Goal: Task Accomplishment & Management: Complete application form

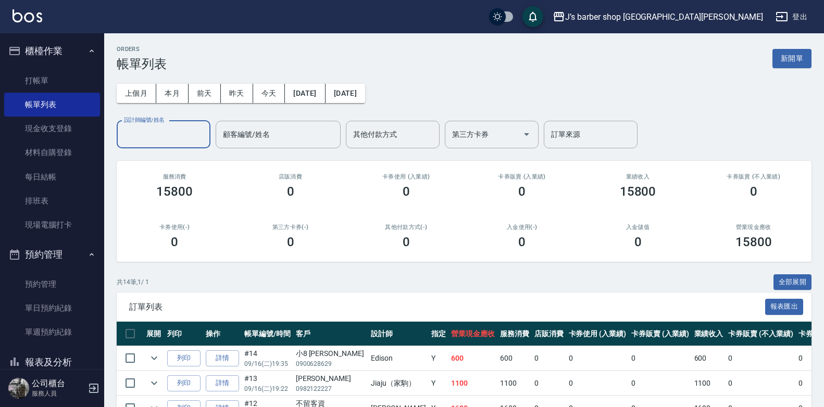
click at [137, 130] on input "設計師編號/姓名" at bounding box center [163, 135] width 84 height 18
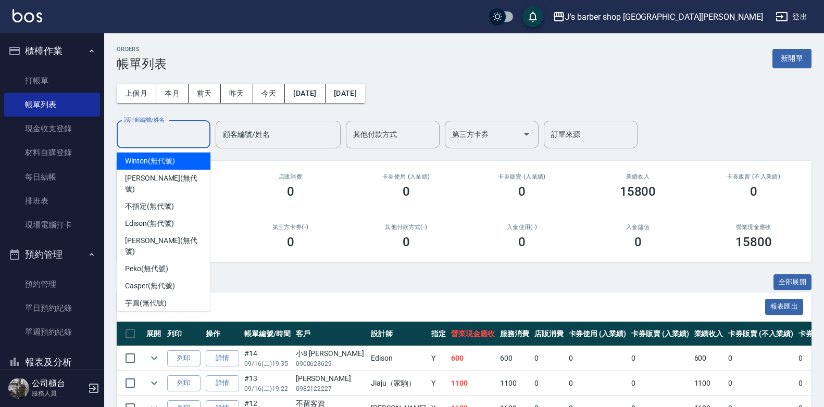
click at [151, 133] on input "設計師編號/姓名" at bounding box center [163, 135] width 84 height 18
click at [164, 127] on input "設計師編號/姓名" at bounding box center [163, 135] width 84 height 18
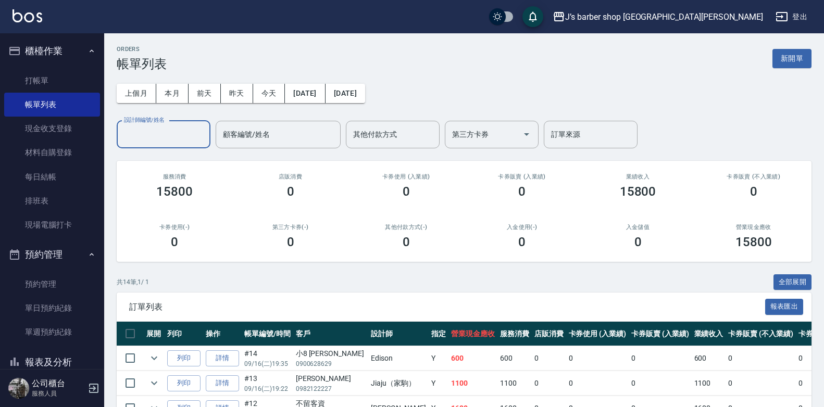
click at [160, 126] on input "設計師編號/姓名" at bounding box center [163, 135] width 84 height 18
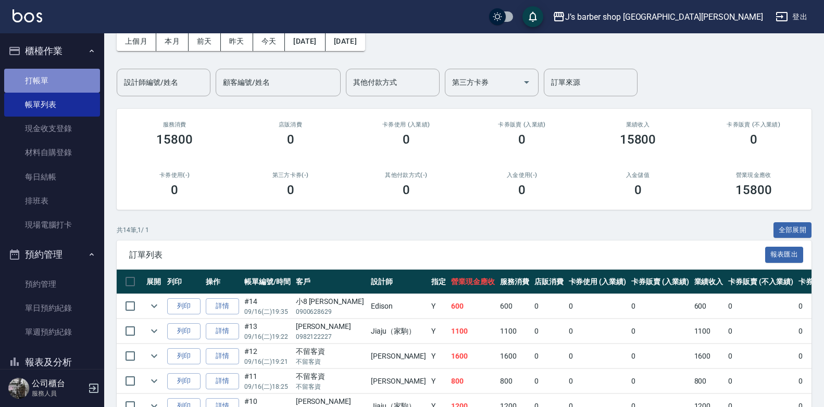
click at [68, 86] on link "打帳單" at bounding box center [52, 81] width 96 height 24
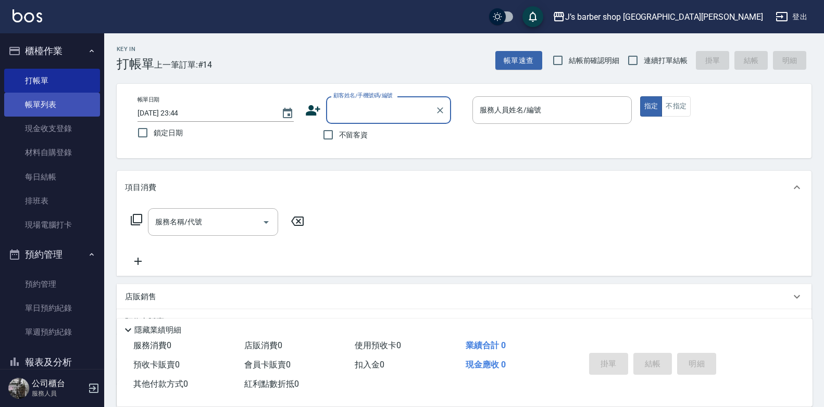
click at [68, 100] on link "帳單列表" at bounding box center [52, 105] width 96 height 24
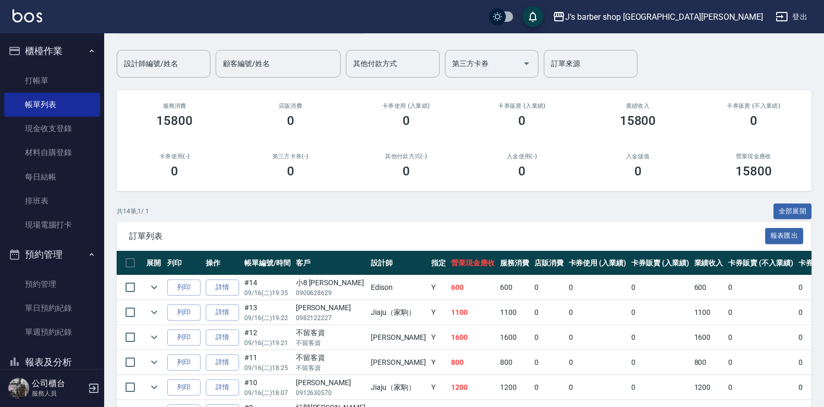
scroll to position [52, 0]
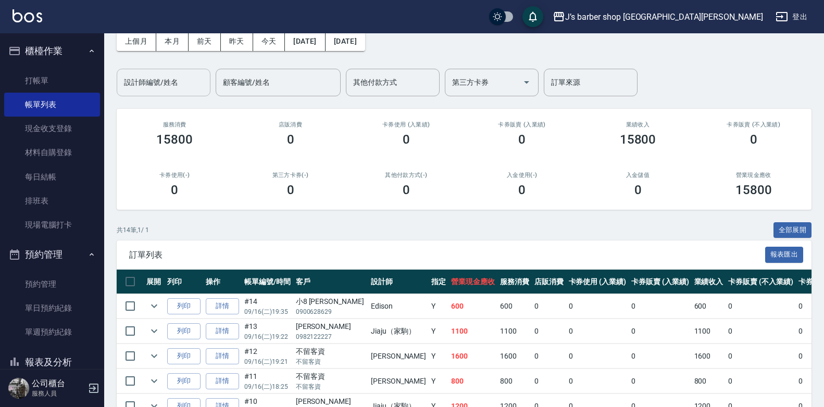
click at [177, 76] on input "設計師編號/姓名" at bounding box center [163, 82] width 84 height 18
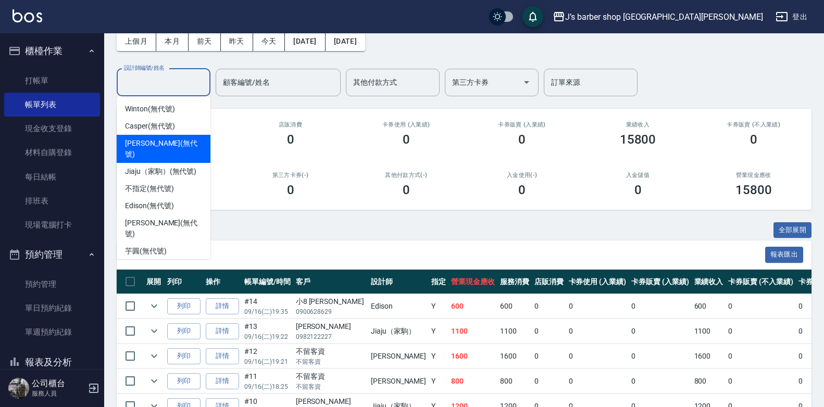
click at [165, 146] on span "[PERSON_NAME] (無代號)" at bounding box center [163, 149] width 77 height 22
type input "[PERSON_NAME](無代號)"
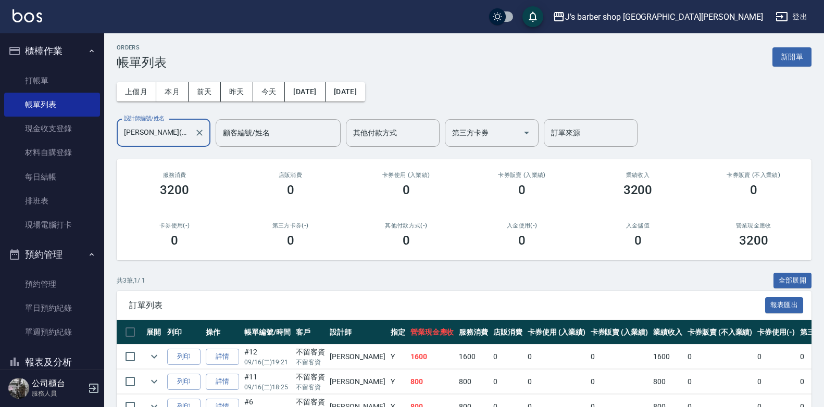
scroll to position [0, 0]
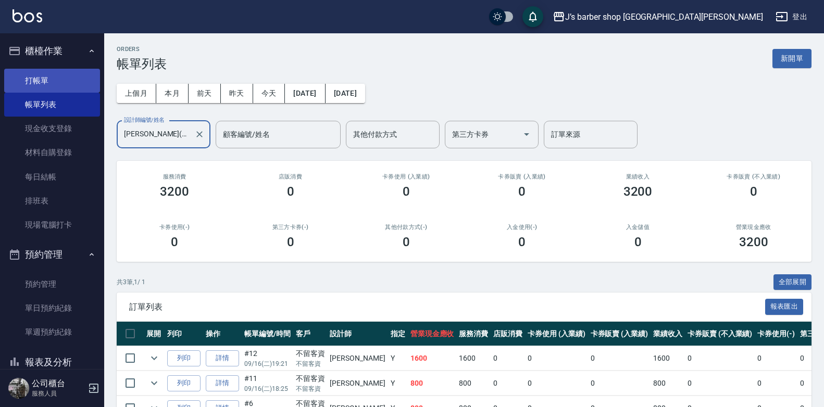
click at [25, 82] on link "打帳單" at bounding box center [52, 81] width 96 height 24
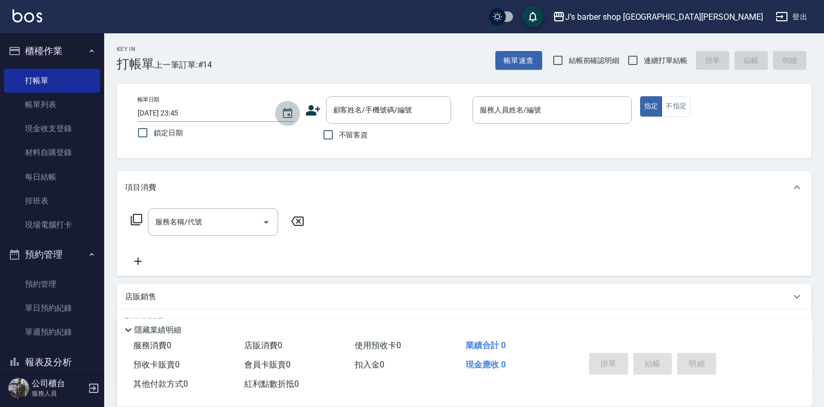
click at [292, 115] on icon "Choose date, selected date is 2025-09-16" at bounding box center [287, 113] width 9 height 10
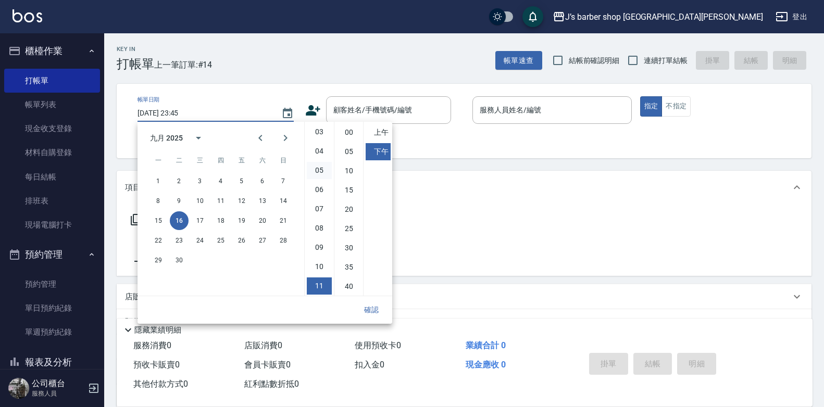
scroll to position [58, 0]
click at [322, 153] on li "04" at bounding box center [319, 151] width 25 height 17
click at [349, 138] on li "00" at bounding box center [349, 132] width 25 height 17
type input "[DATE] 16:00"
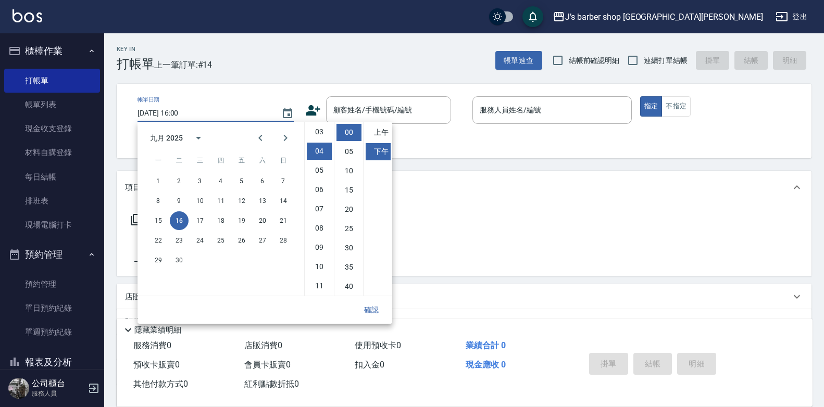
click at [379, 312] on button "確認" at bounding box center [371, 310] width 33 height 19
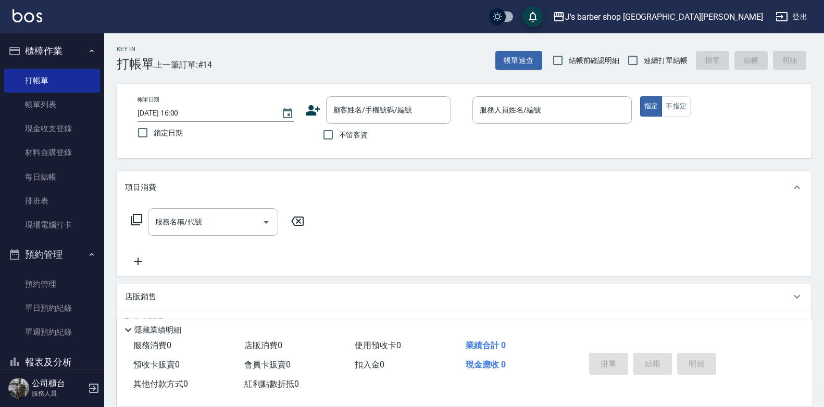
click at [354, 135] on span "不留客資" at bounding box center [353, 135] width 29 height 11
click at [339, 135] on input "不留客資" at bounding box center [328, 135] width 22 height 22
checkbox input "true"
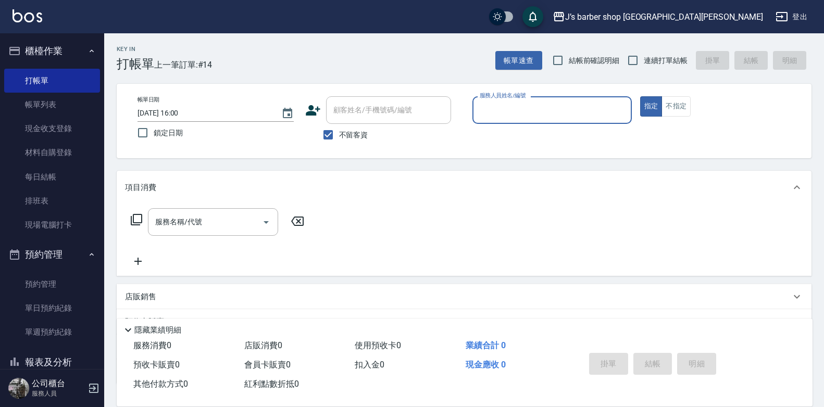
click at [497, 113] on input "服務人員姓名/編號" at bounding box center [552, 110] width 150 height 18
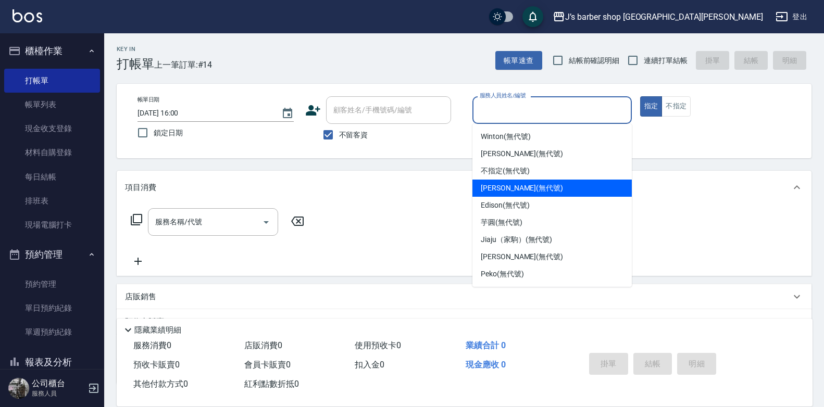
click at [505, 189] on span "[PERSON_NAME] (無代號)" at bounding box center [522, 188] width 82 height 11
type input "[PERSON_NAME](無代號)"
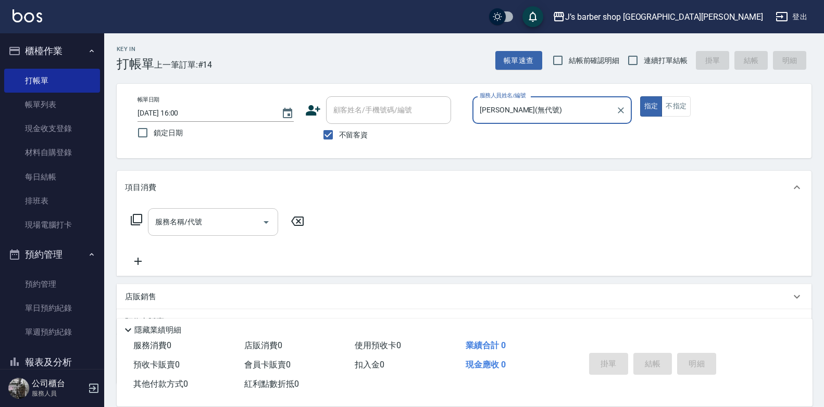
click at [210, 225] on input "服務名稱/代號" at bounding box center [205, 222] width 105 height 18
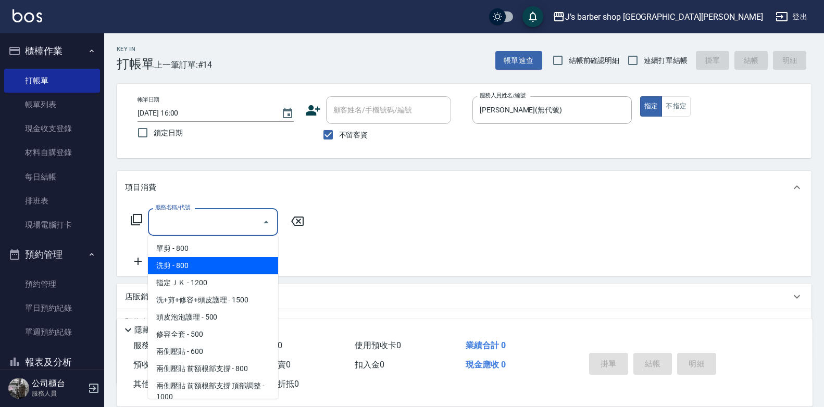
click at [197, 266] on span "洗剪 - 800" at bounding box center [213, 265] width 130 height 17
type input "洗剪(101)"
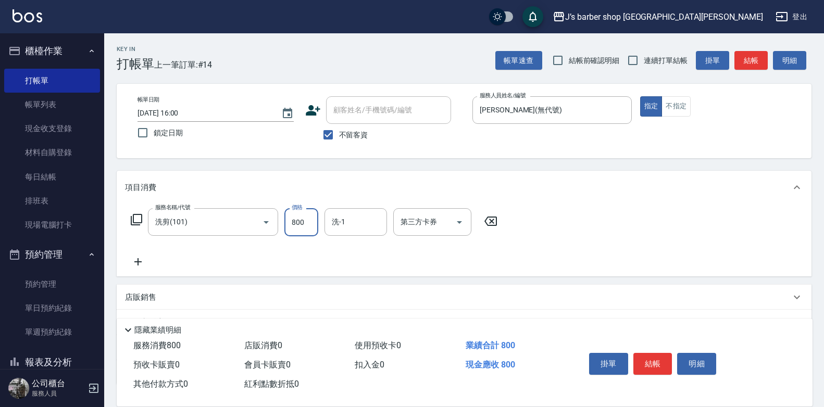
click at [315, 220] on input "800" at bounding box center [301, 222] width 34 height 28
type input "700"
click at [348, 219] on input "洗-1" at bounding box center [355, 222] width 53 height 18
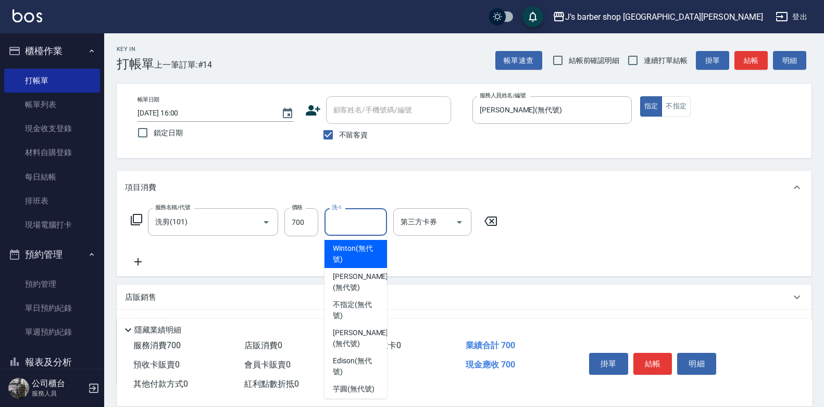
scroll to position [52, 0]
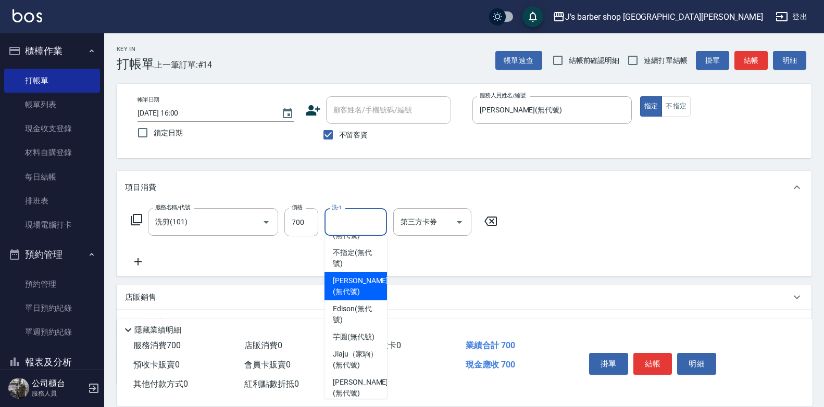
click at [355, 283] on span "[PERSON_NAME] (無代號)" at bounding box center [360, 287] width 55 height 22
type input "[PERSON_NAME](無代號)"
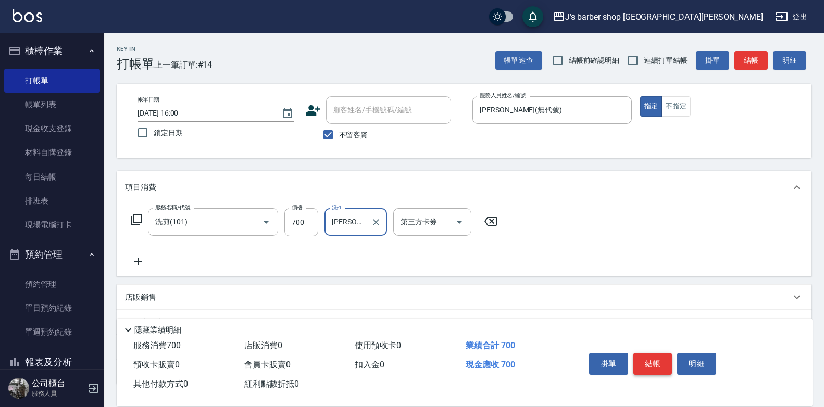
click at [651, 355] on button "結帳" at bounding box center [653, 364] width 39 height 22
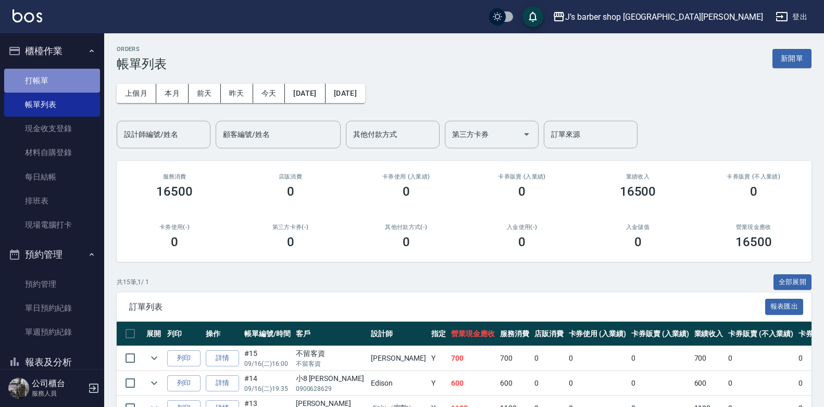
click at [55, 88] on link "打帳單" at bounding box center [52, 81] width 96 height 24
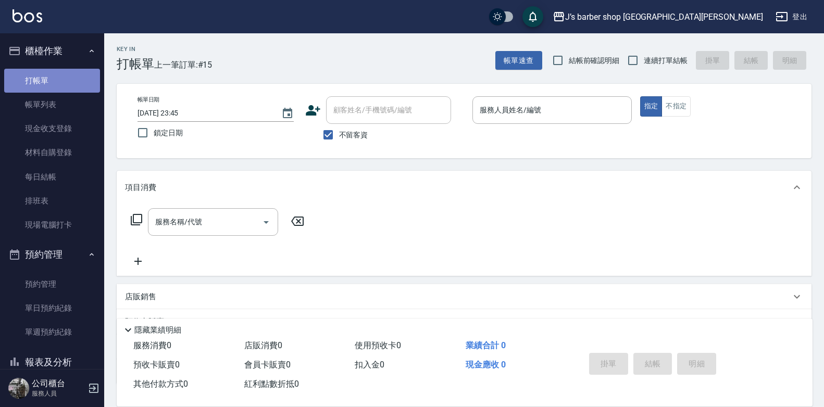
click at [63, 92] on link "打帳單" at bounding box center [52, 81] width 96 height 24
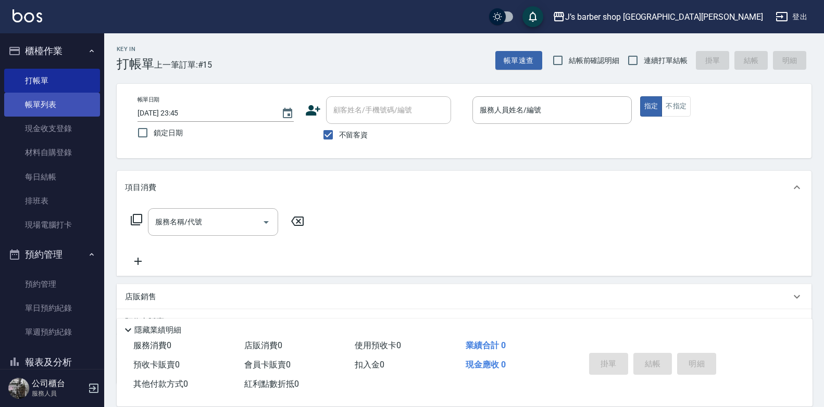
click at [63, 106] on link "帳單列表" at bounding box center [52, 105] width 96 height 24
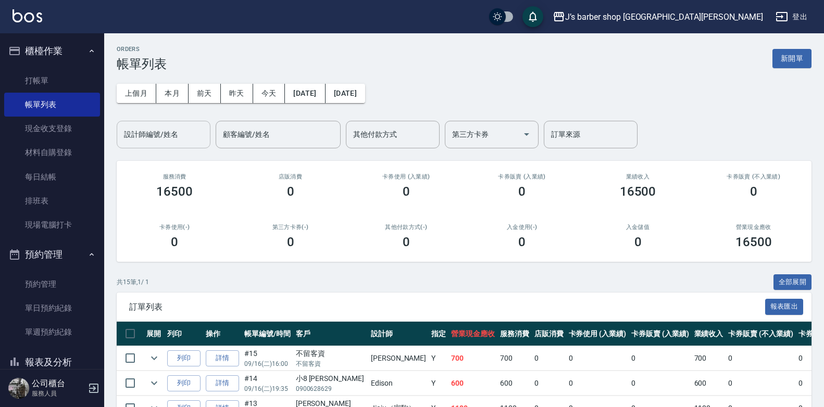
click at [175, 137] on input "設計師編號/姓名" at bounding box center [163, 135] width 84 height 18
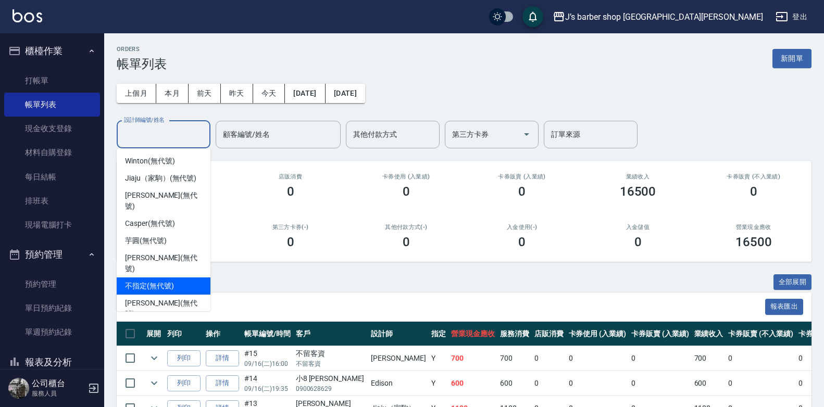
click at [152, 298] on span "[PERSON_NAME] (無代號)" at bounding box center [163, 309] width 77 height 22
type input "[PERSON_NAME](無代號)"
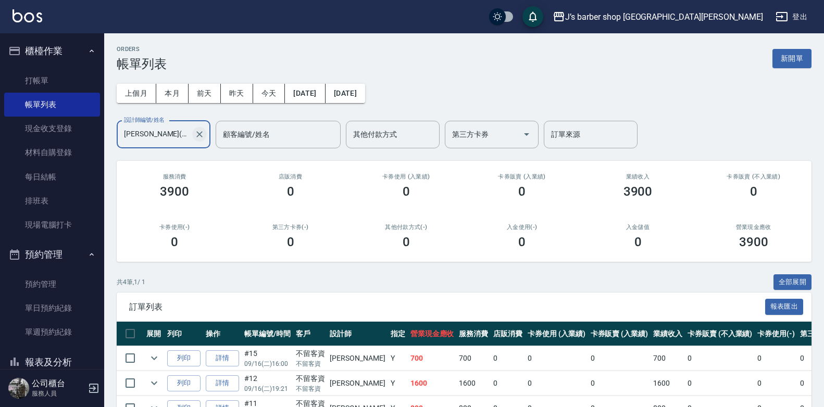
click at [202, 132] on icon "Clear" at bounding box center [199, 134] width 6 height 6
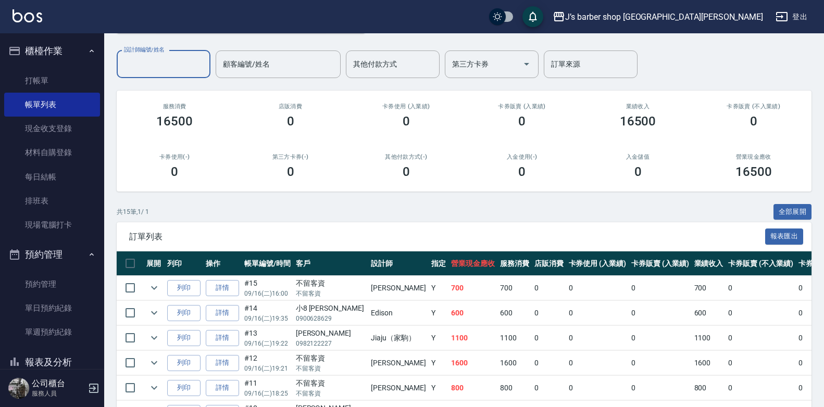
scroll to position [52, 0]
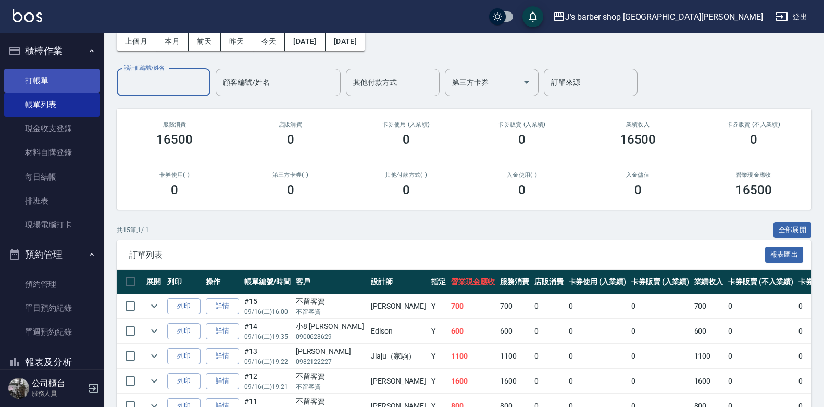
click at [36, 73] on link "打帳單" at bounding box center [52, 81] width 96 height 24
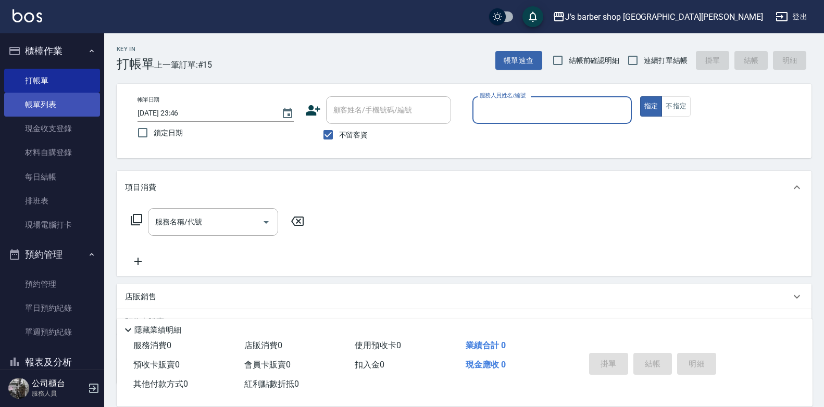
drag, startPoint x: 60, startPoint y: 99, endPoint x: 92, endPoint y: 97, distance: 31.8
click at [60, 99] on link "帳單列表" at bounding box center [52, 105] width 96 height 24
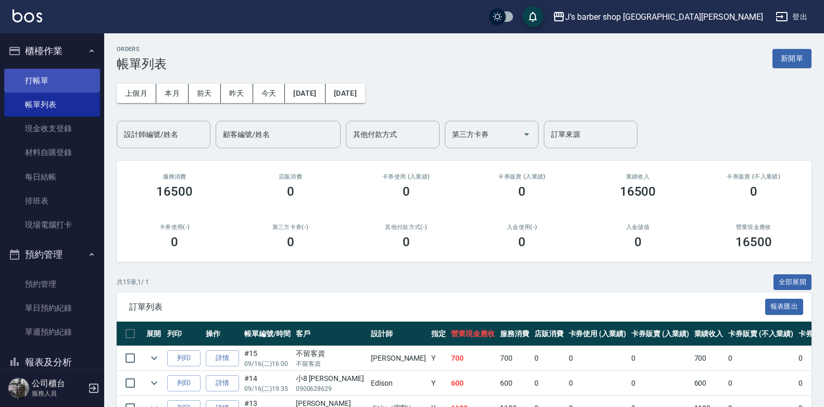
click at [69, 85] on link "打帳單" at bounding box center [52, 81] width 96 height 24
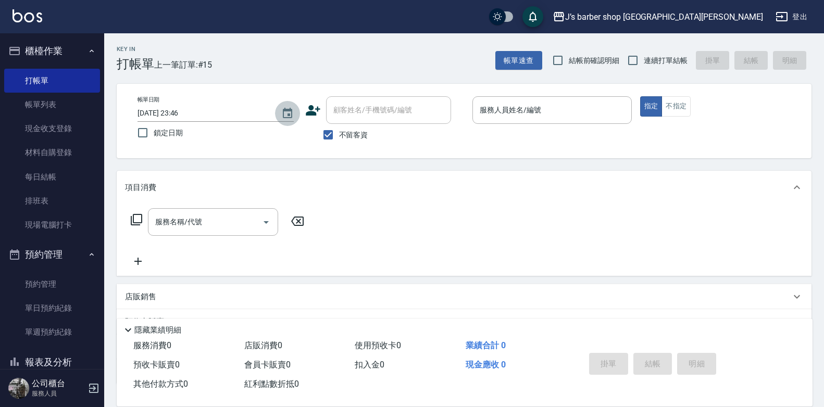
click at [296, 113] on button "Choose date, selected date is 2025-09-16" at bounding box center [287, 113] width 25 height 25
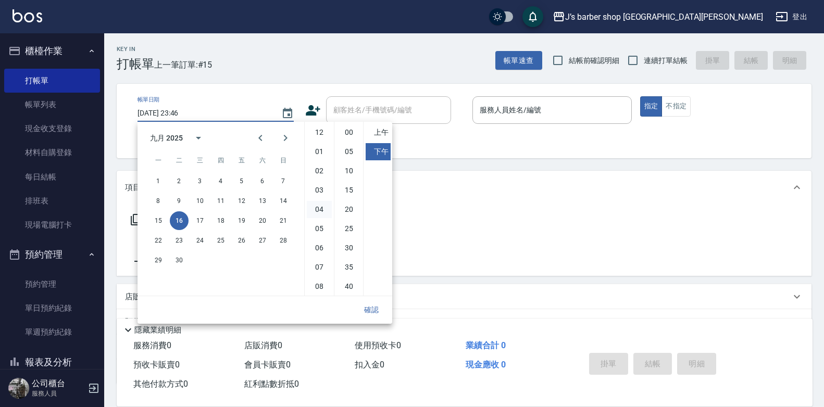
scroll to position [58, 0]
click at [325, 226] on li "08" at bounding box center [319, 228] width 25 height 17
click at [351, 132] on li "00" at bounding box center [349, 132] width 25 height 17
type input "[DATE] 20:00"
click at [369, 306] on button "確認" at bounding box center [371, 310] width 33 height 19
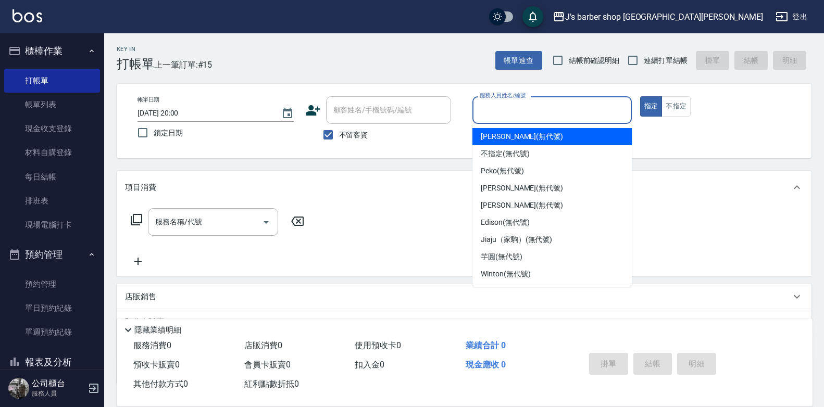
click at [496, 107] on input "服務人員姓名/編號" at bounding box center [552, 110] width 150 height 18
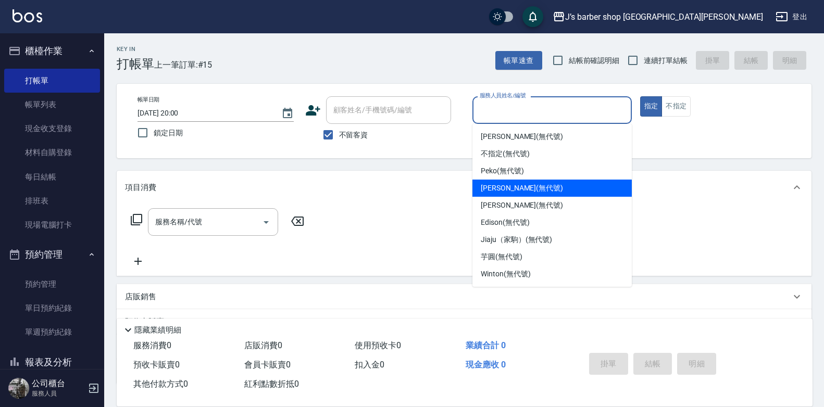
click at [501, 203] on span "[PERSON_NAME] (無代號)" at bounding box center [522, 205] width 82 height 11
type input "[PERSON_NAME](無代號)"
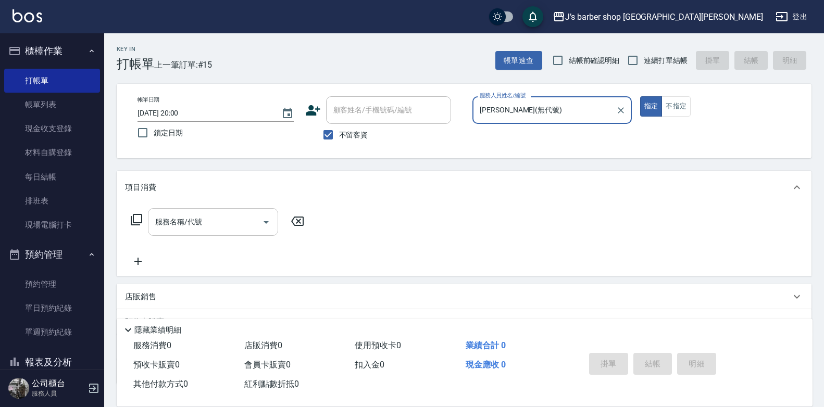
click at [221, 220] on input "服務名稱/代號" at bounding box center [205, 222] width 105 height 18
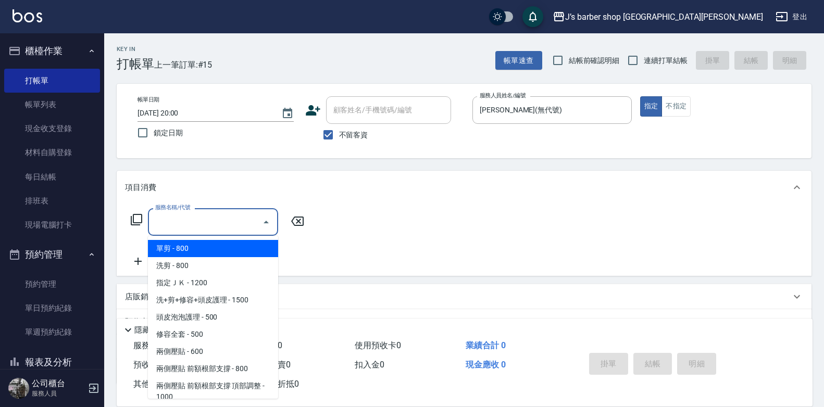
click at [203, 264] on span "洗剪 - 800" at bounding box center [213, 265] width 130 height 17
type input "洗剪(101)"
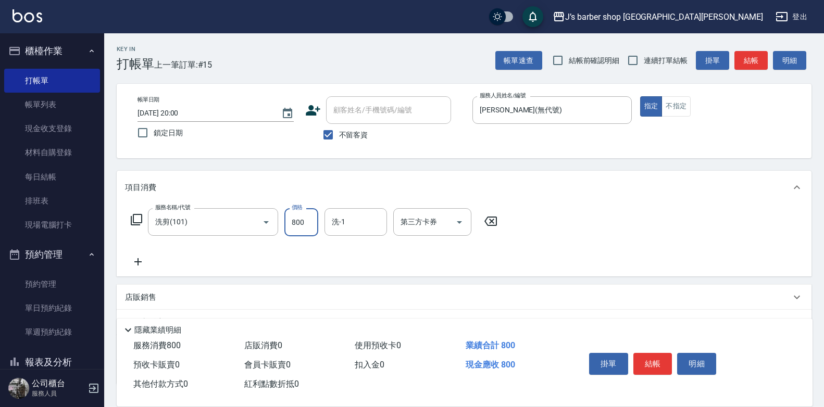
click at [309, 217] on input "800" at bounding box center [301, 222] width 34 height 28
click at [354, 233] on div "洗-1" at bounding box center [356, 222] width 63 height 28
type input "4000"
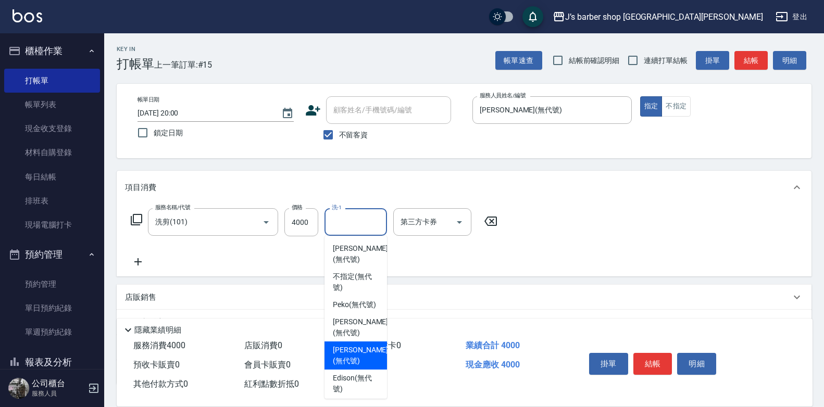
click at [349, 347] on span "[PERSON_NAME] (無代號)" at bounding box center [360, 356] width 55 height 22
type input "[PERSON_NAME](無代號)"
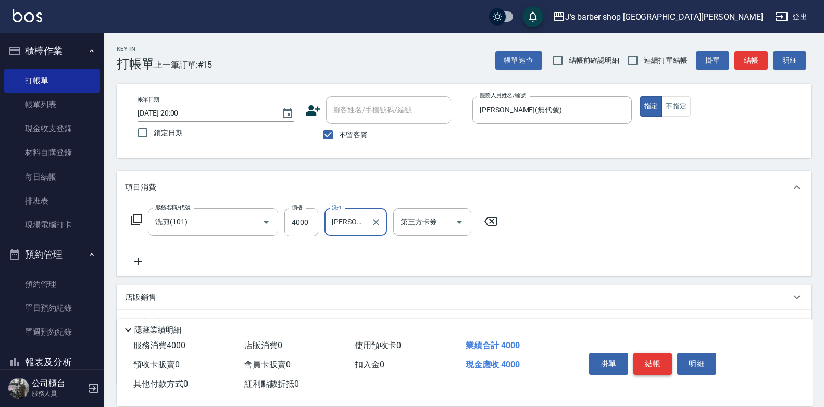
click at [644, 357] on button "結帳" at bounding box center [653, 364] width 39 height 22
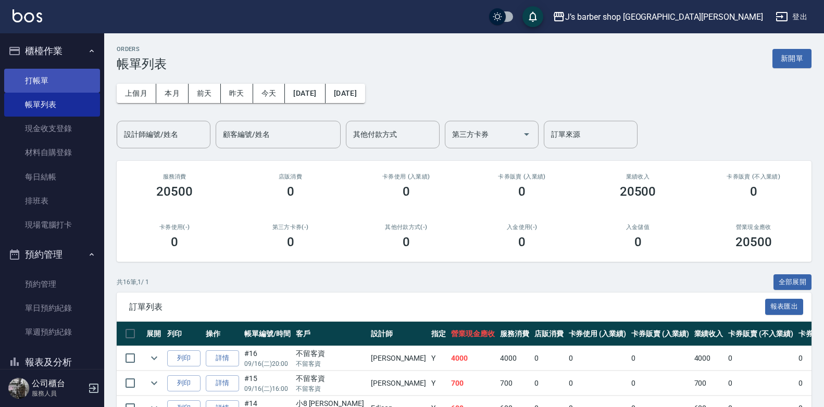
click at [53, 78] on link "打帳單" at bounding box center [52, 81] width 96 height 24
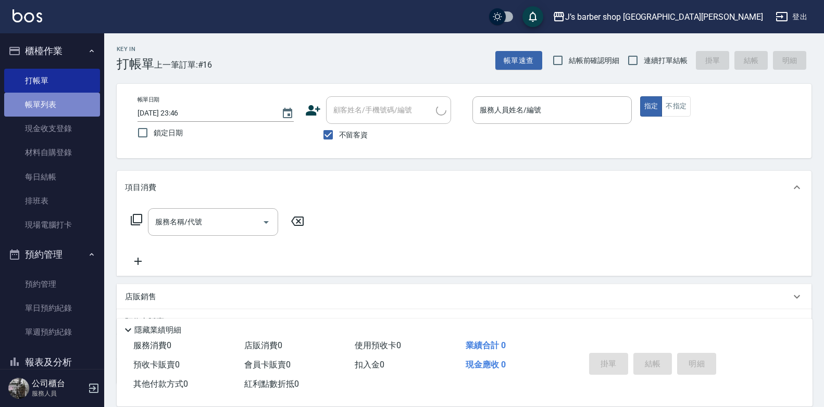
click at [56, 109] on link "帳單列表" at bounding box center [52, 105] width 96 height 24
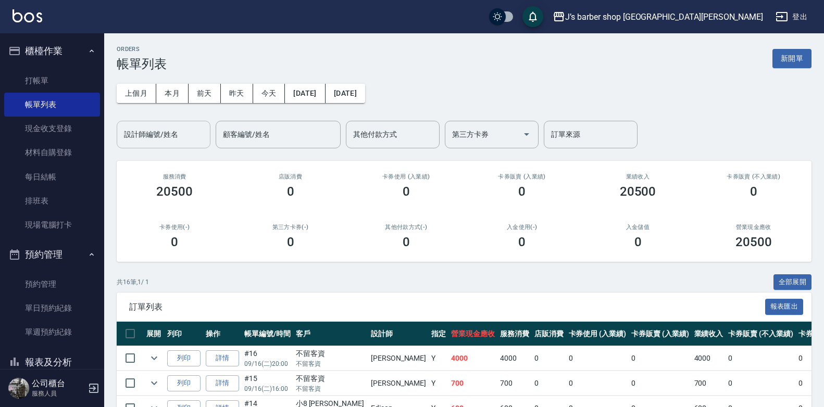
click at [188, 136] on input "設計師編號/姓名" at bounding box center [163, 135] width 84 height 18
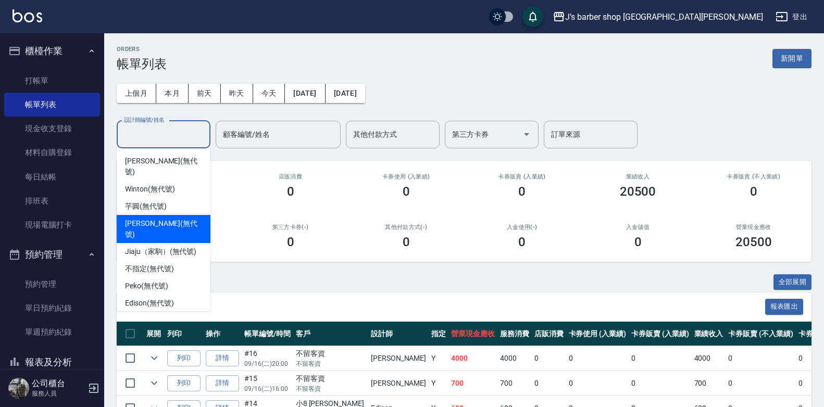
click at [158, 218] on span "[PERSON_NAME] (無代號)" at bounding box center [163, 229] width 77 height 22
type input "[PERSON_NAME](無代號)"
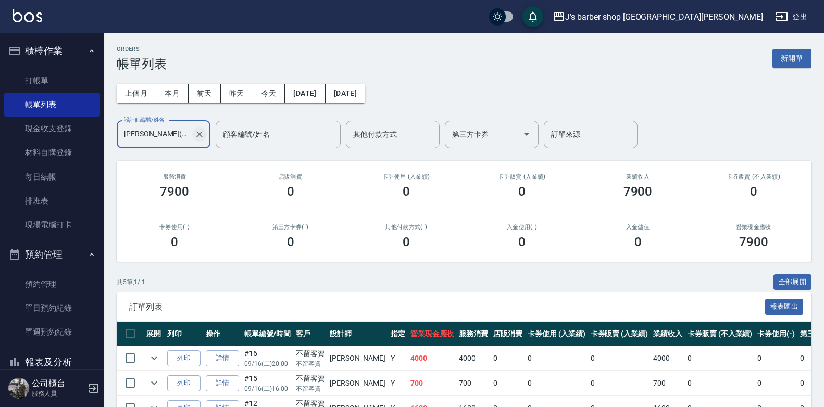
click at [200, 136] on icon "Clear" at bounding box center [199, 134] width 10 height 10
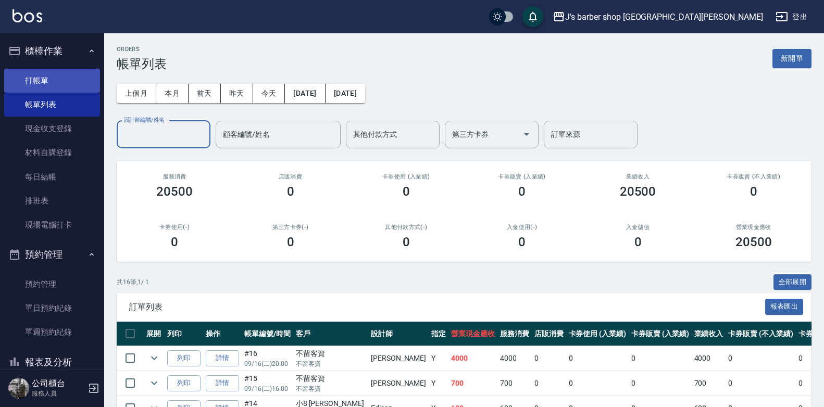
click at [58, 74] on link "打帳單" at bounding box center [52, 81] width 96 height 24
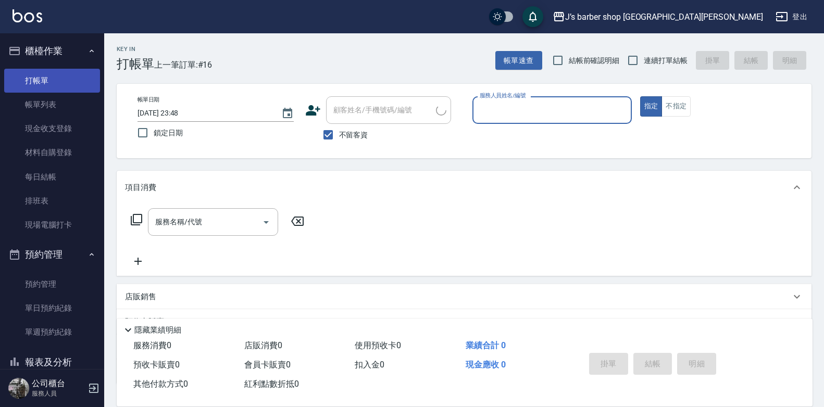
click at [60, 91] on link "打帳單" at bounding box center [52, 81] width 96 height 24
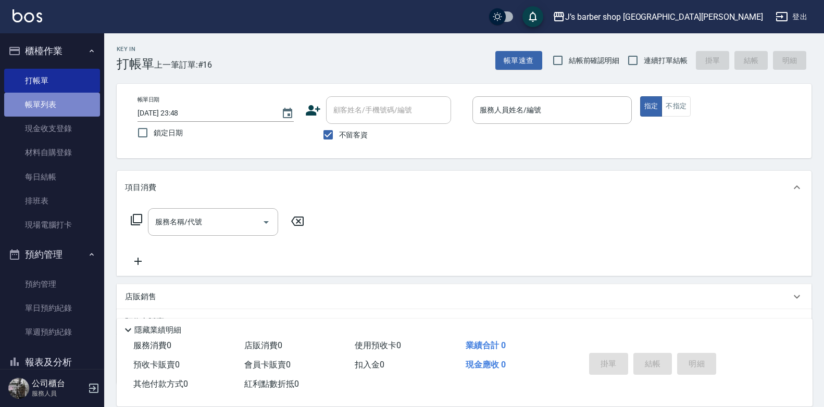
click at [58, 96] on link "帳單列表" at bounding box center [52, 105] width 96 height 24
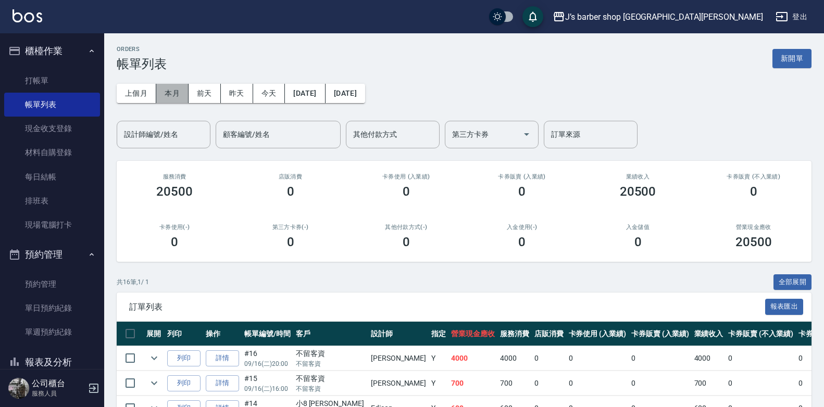
click at [168, 101] on button "本月" at bounding box center [172, 93] width 32 height 19
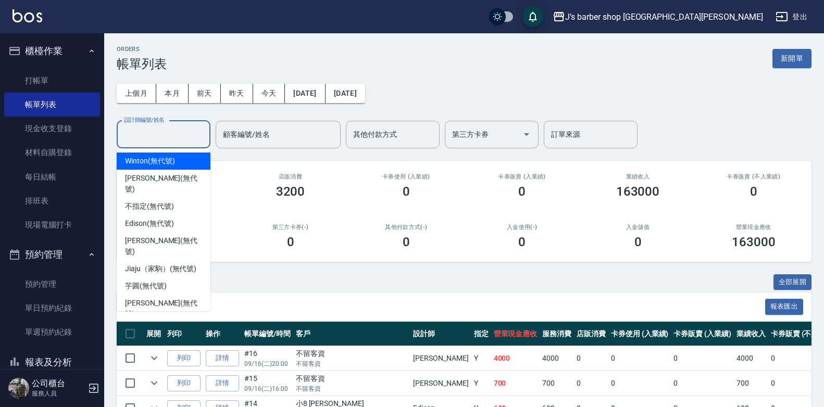
click at [178, 141] on input "設計師編號/姓名" at bounding box center [163, 135] width 84 height 18
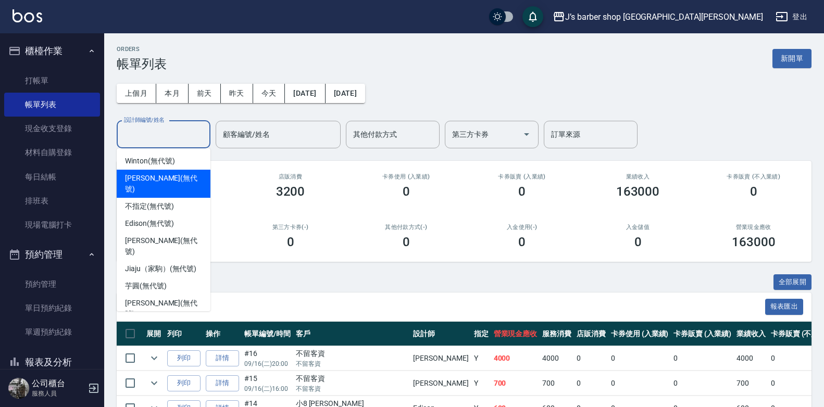
click at [158, 184] on div "[PERSON_NAME] (無代號)" at bounding box center [164, 184] width 94 height 28
type input "[PERSON_NAME](無代號)"
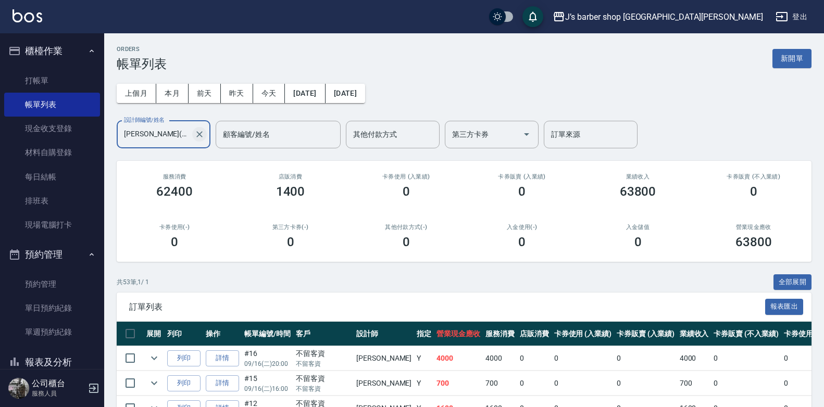
click at [202, 134] on icon "Clear" at bounding box center [199, 134] width 10 height 10
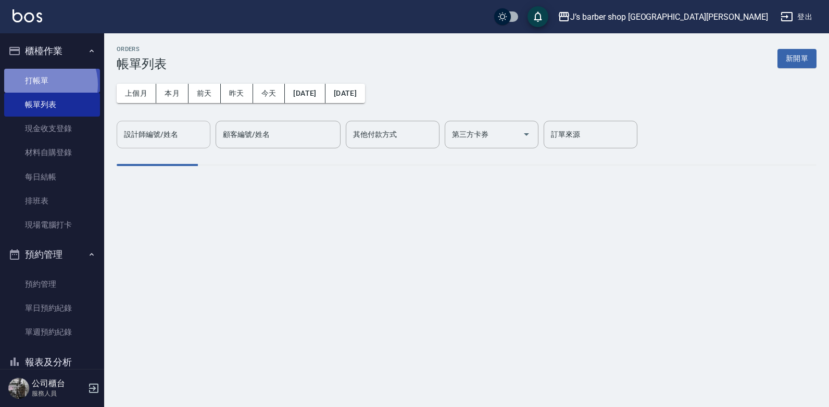
click at [40, 84] on link "打帳單" at bounding box center [52, 81] width 96 height 24
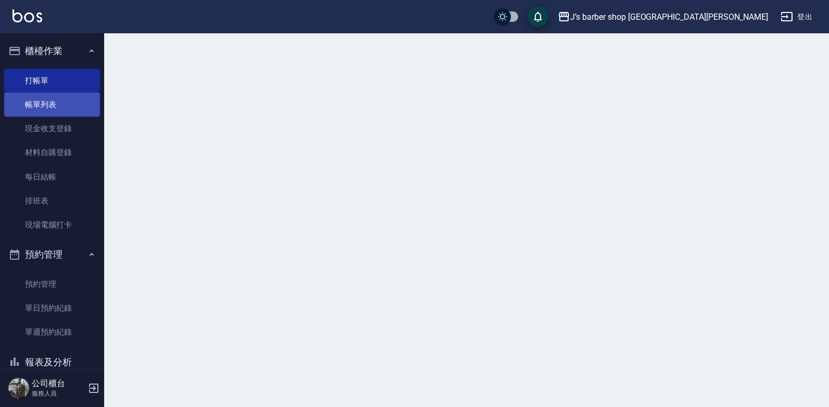
click at [41, 102] on link "帳單列表" at bounding box center [52, 105] width 96 height 24
